Goal: Navigation & Orientation: Find specific page/section

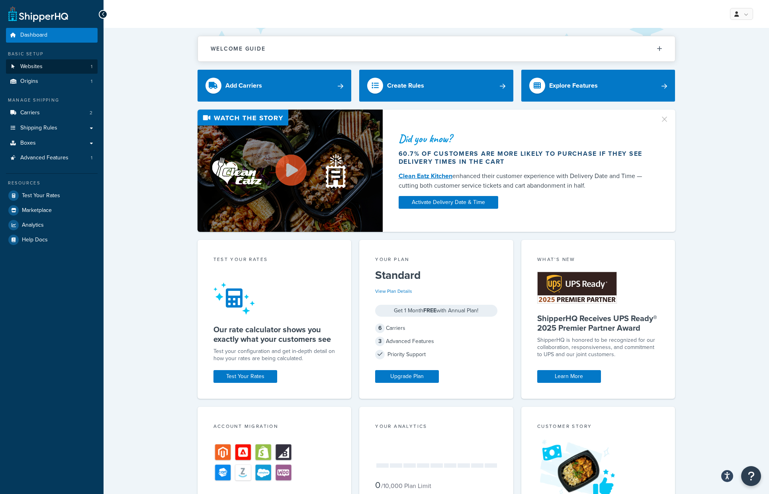
click at [42, 68] on span "Websites" at bounding box center [31, 66] width 22 height 7
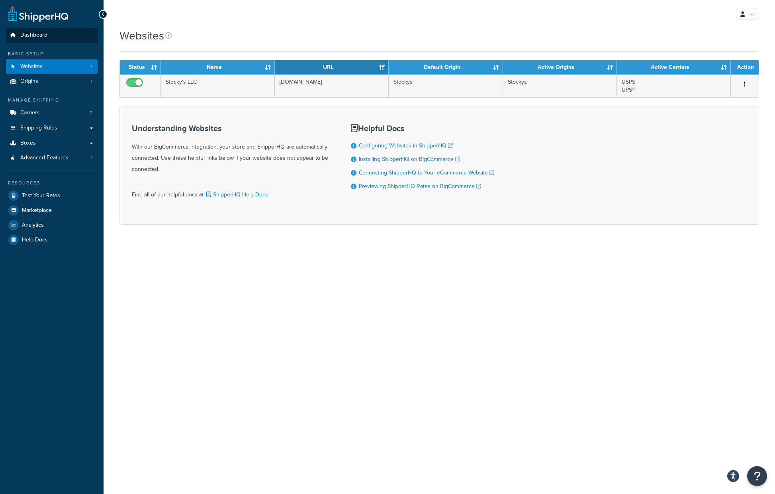
click at [46, 37] on span "Dashboard" at bounding box center [33, 35] width 27 height 7
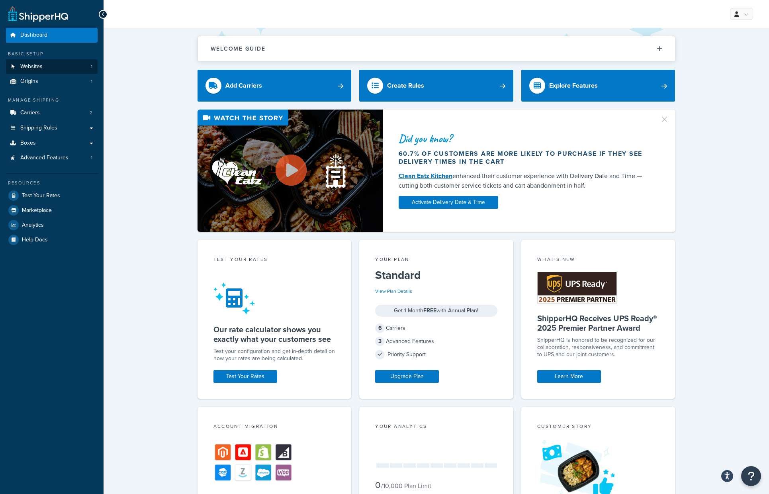
click at [63, 72] on link "Websites 1" at bounding box center [52, 66] width 92 height 15
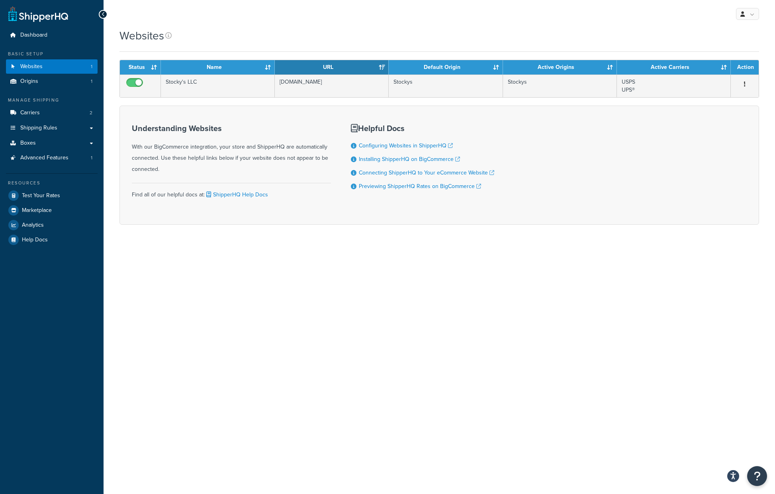
click at [54, 27] on div "Dashboard Basic Setup Websites 1 Origins 1 Manage Shipping Carriers 2 Shipping …" at bounding box center [52, 247] width 104 height 494
click at [53, 33] on link "Dashboard" at bounding box center [52, 35] width 92 height 15
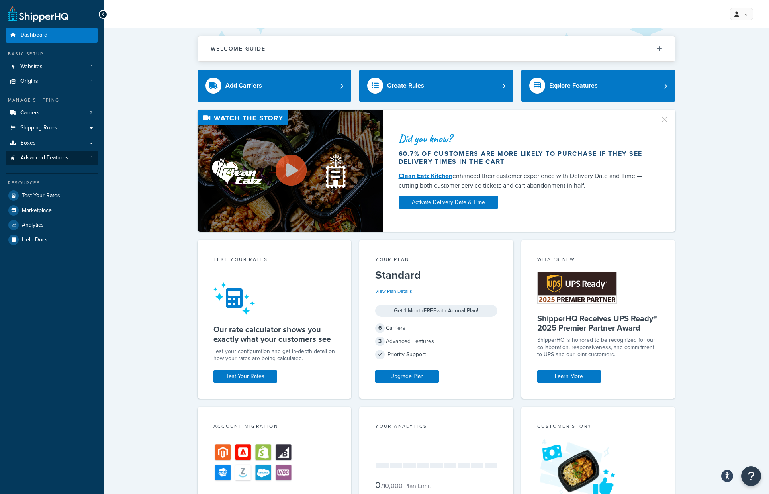
click at [27, 154] on span "Advanced Features" at bounding box center [44, 157] width 48 height 7
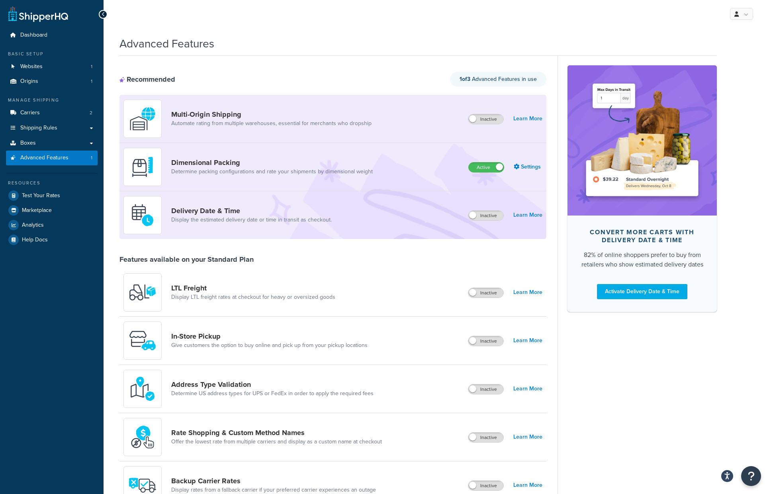
click at [58, 45] on ul "Dashboard Basic Setup Websites 1 Origins 1 Manage Shipping Carriers 2 Shipping …" at bounding box center [52, 137] width 92 height 219
click at [58, 40] on link "Dashboard" at bounding box center [52, 35] width 92 height 15
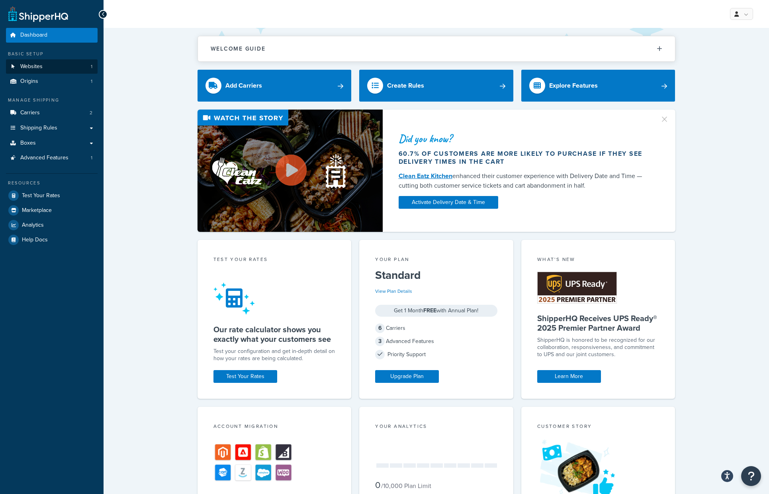
click at [38, 64] on span "Websites" at bounding box center [31, 66] width 22 height 7
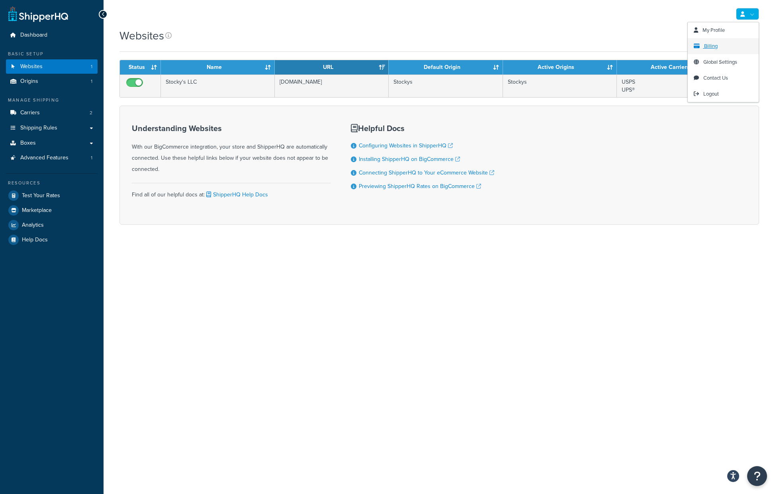
click at [735, 45] on link "Billing" at bounding box center [723, 46] width 71 height 16
